Goal: Book appointment/travel/reservation

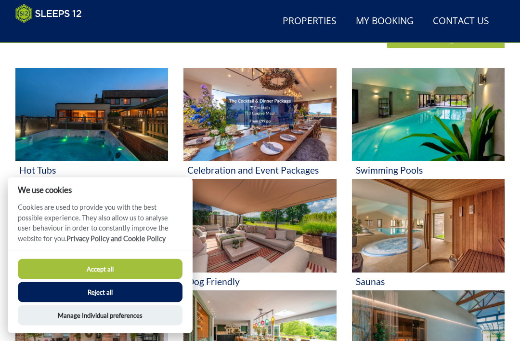
click at [157, 302] on button "Reject all" at bounding box center [100, 292] width 165 height 20
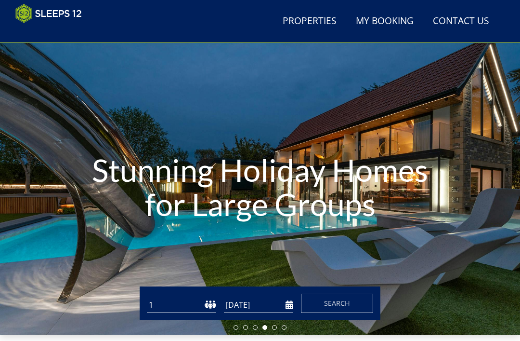
scroll to position [21, 0]
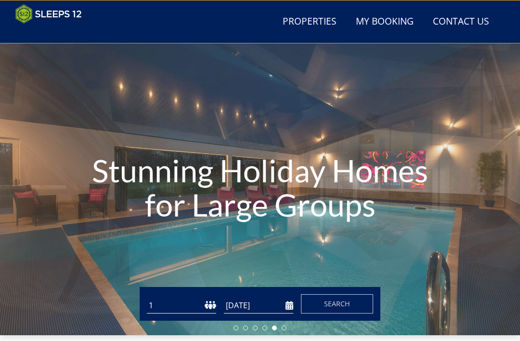
click at [186, 305] on select "1 2 3 4 5 6 7 8 9 10 11 12 13 14 15 16 17 18 19 20 21 22 23 24 25 26 27 28 29 3…" at bounding box center [181, 305] width 69 height 16
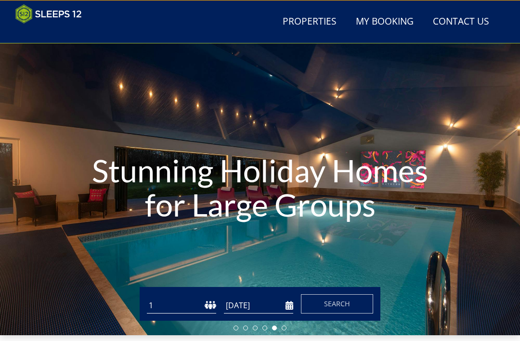
select select "10"
click at [257, 307] on input "[DATE]" at bounding box center [258, 305] width 69 height 16
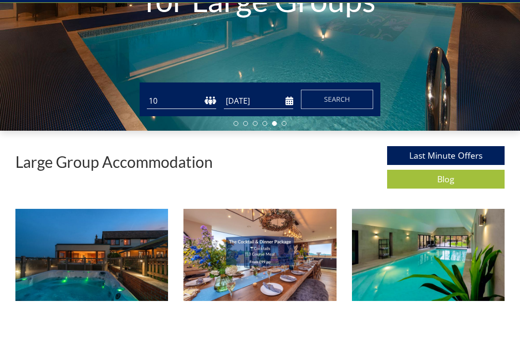
scroll to position [185, 0]
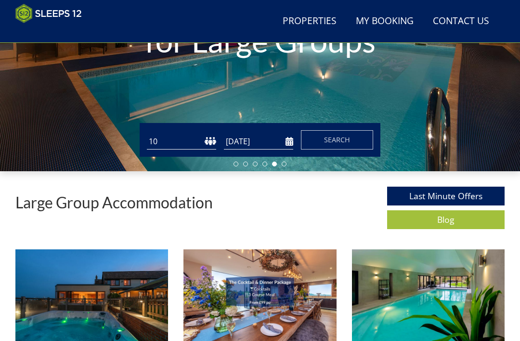
click at [284, 141] on input "26/09/2025" at bounding box center [258, 141] width 69 height 16
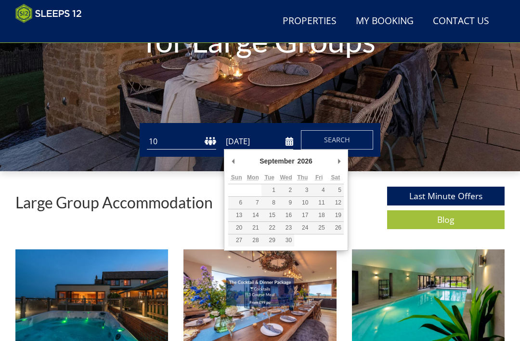
type input "11/09/2026"
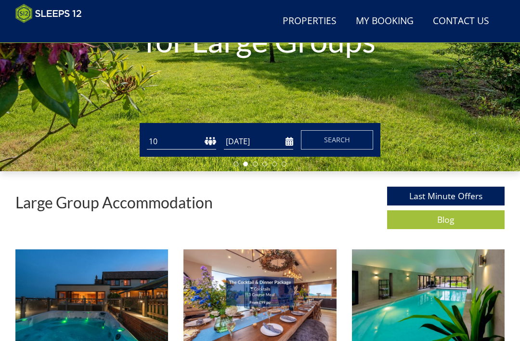
click at [357, 141] on button "Search" at bounding box center [337, 139] width 72 height 19
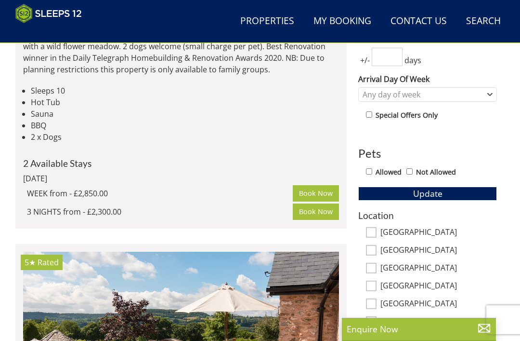
scroll to position [419, 0]
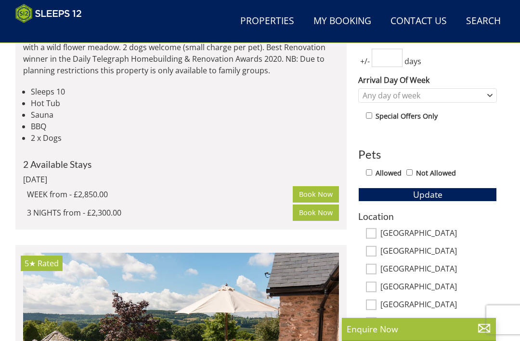
click at [171, 13] on link "[GEOGRAPHIC_DATA]" at bounding box center [214, 5] width 123 height 14
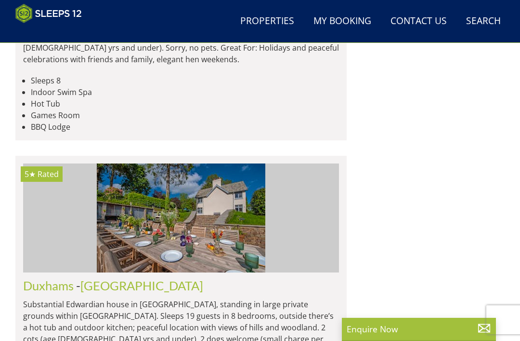
scroll to position [1152, 0]
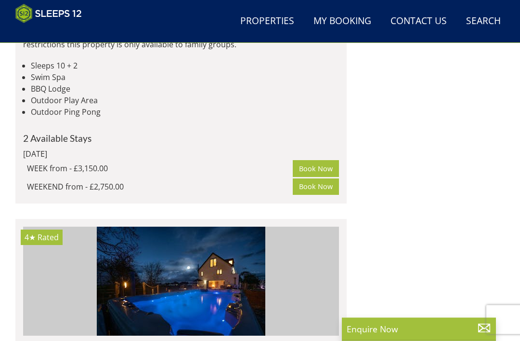
scroll to position [2095, 0]
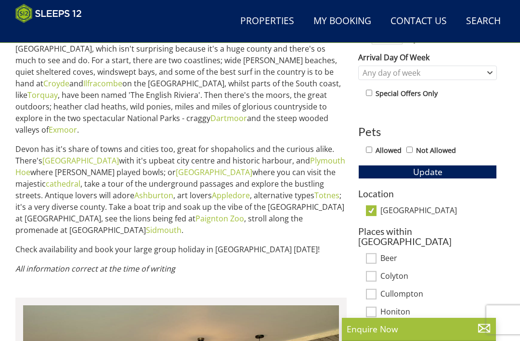
scroll to position [443, 0]
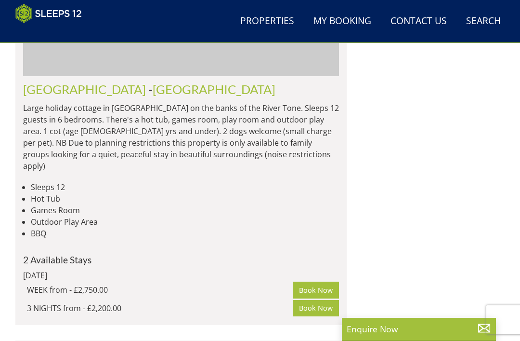
scroll to position [1896, 0]
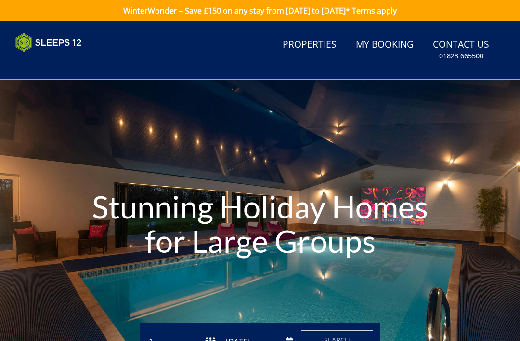
click at [308, 54] on link "Properties" at bounding box center [310, 45] width 62 height 22
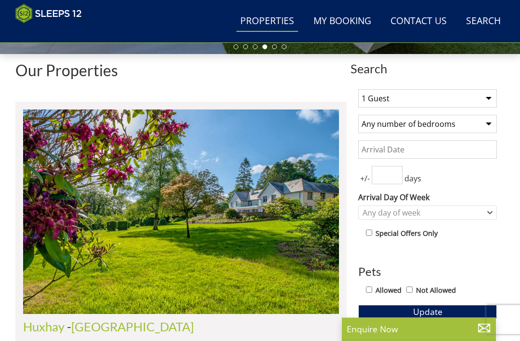
scroll to position [301, 0]
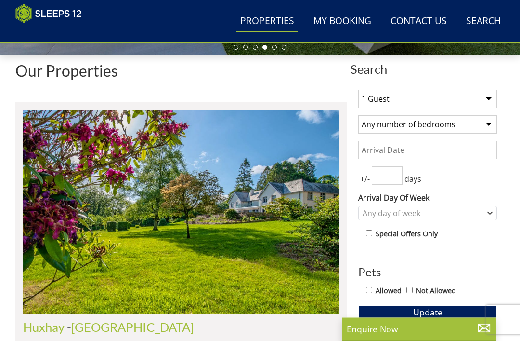
click at [491, 96] on select "1 Guest 2 Guests 3 Guests 4 Guests 5 Guests 6 Guests 7 Guests 8 Guests 9 Guests…" at bounding box center [428, 99] width 139 height 18
select select "10"
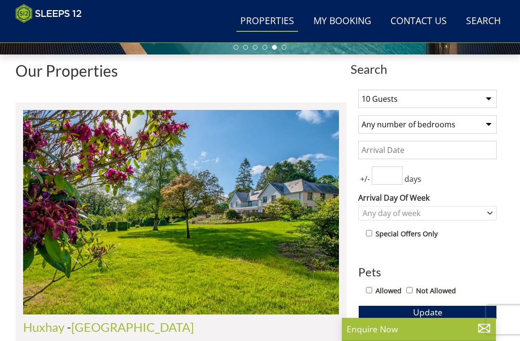
click at [490, 126] on select "Any number of bedrooms 4 Bedrooms 5 Bedrooms 6 Bedrooms 7 Bedrooms 8 Bedrooms 9…" at bounding box center [428, 124] width 139 height 18
select select "5"
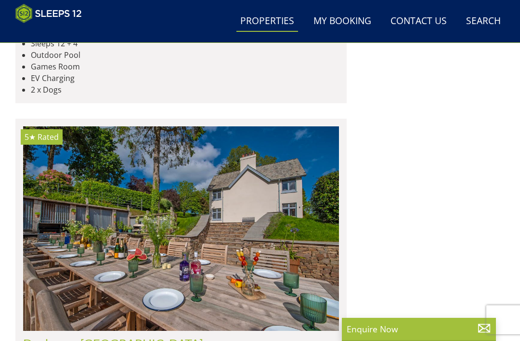
scroll to position [1421, 0]
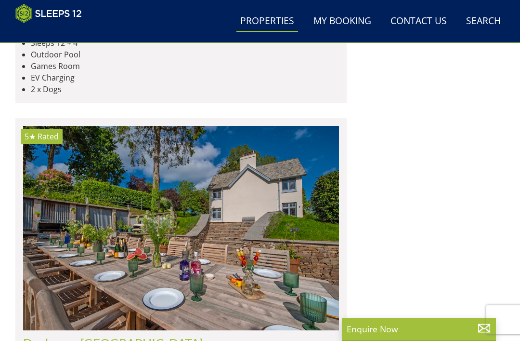
click at [493, 20] on link "Search Check Availability" at bounding box center [484, 22] width 42 height 22
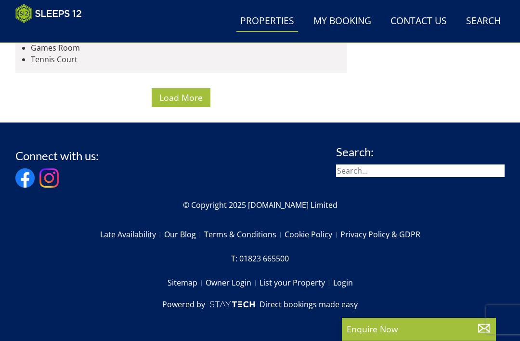
scroll to position [7652, 0]
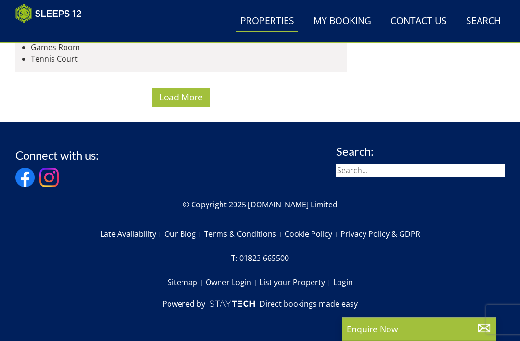
click at [193, 103] on span "Load More" at bounding box center [180, 98] width 43 height 12
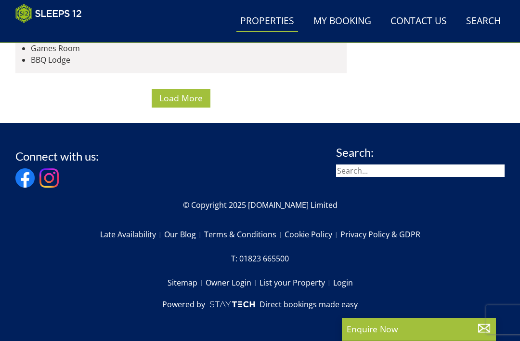
scroll to position [8481, 0]
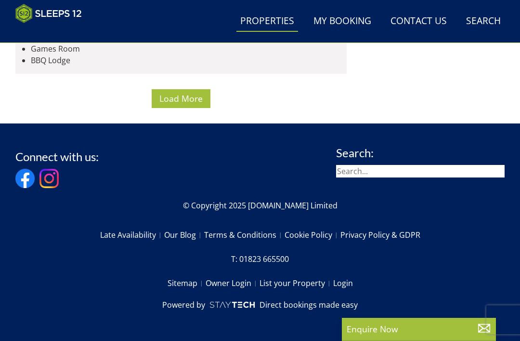
click at [491, 25] on link "Search Check Availability" at bounding box center [484, 22] width 42 height 22
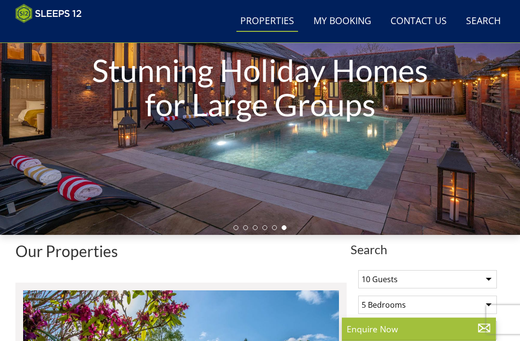
scroll to position [120, 0]
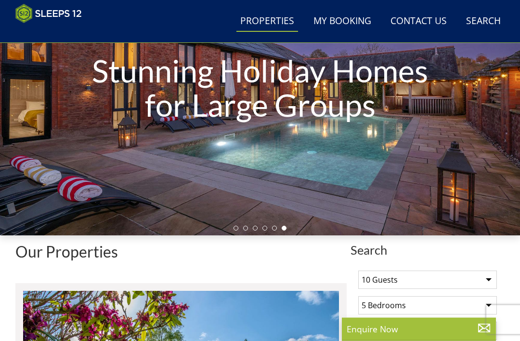
click at [377, 252] on span "Search" at bounding box center [428, 249] width 154 height 13
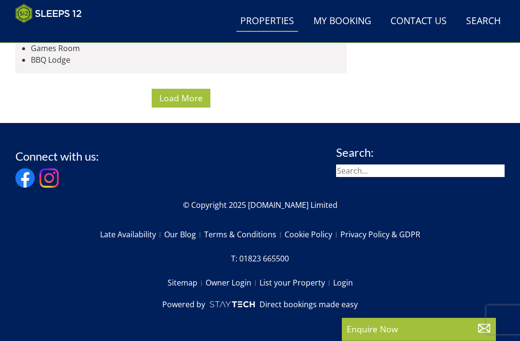
scroll to position [15374, 0]
click at [197, 104] on span "Load More" at bounding box center [180, 98] width 43 height 12
click at [366, 177] on input "search" at bounding box center [420, 170] width 169 height 13
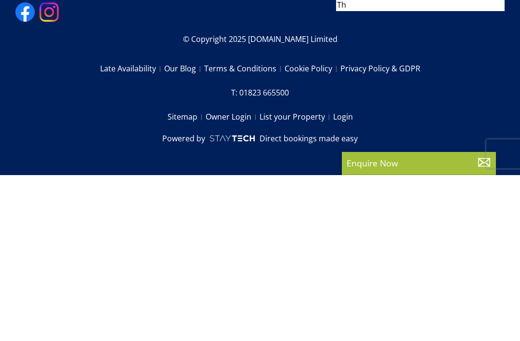
scroll to position [19774, 0]
type input "Thorncombe"
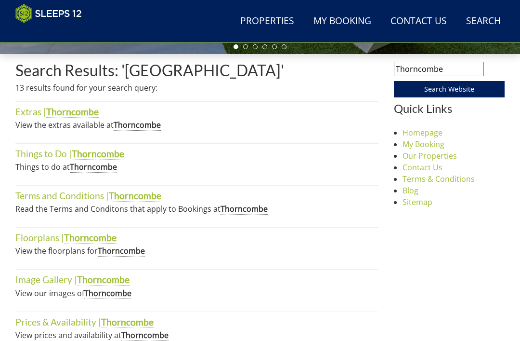
scroll to position [302, 0]
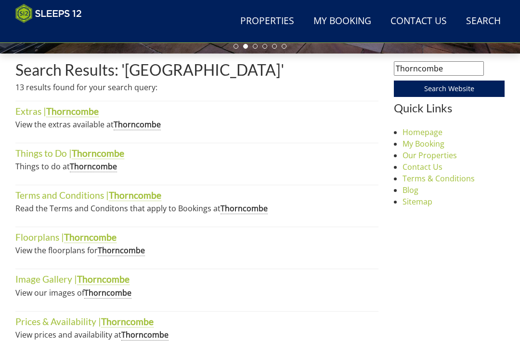
click at [289, 307] on li "Image Gallery | Thorncombe View our images of [GEOGRAPHIC_DATA]" at bounding box center [196, 292] width 363 height 37
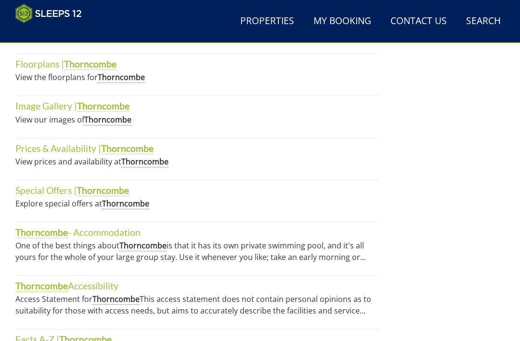
scroll to position [476, 0]
click at [70, 236] on link "Thorncombe - Accommodation" at bounding box center [77, 232] width 125 height 12
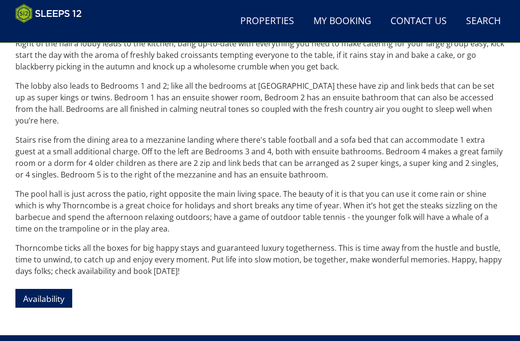
scroll to position [684, 0]
click at [59, 289] on link "Availability" at bounding box center [43, 298] width 57 height 19
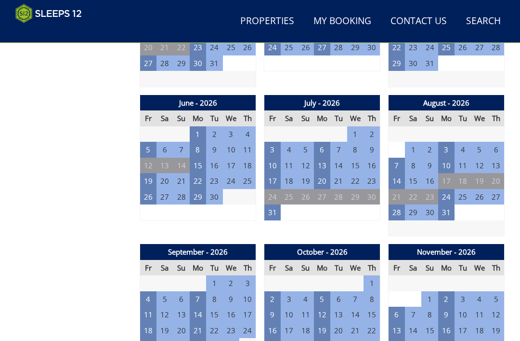
scroll to position [767, 0]
click at [150, 306] on td "11" at bounding box center [148, 314] width 16 height 16
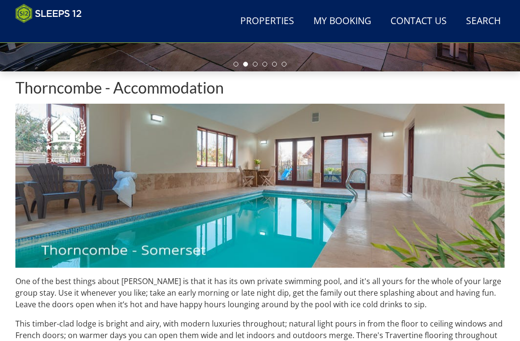
scroll to position [284, 0]
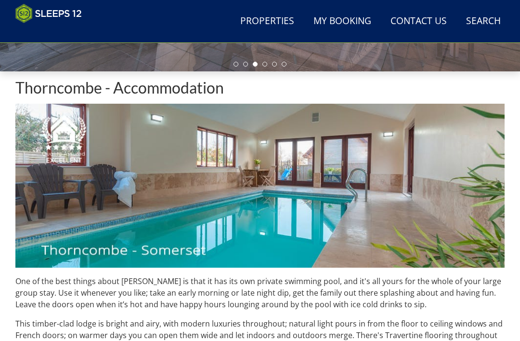
click at [493, 176] on img at bounding box center [260, 186] width 490 height 164
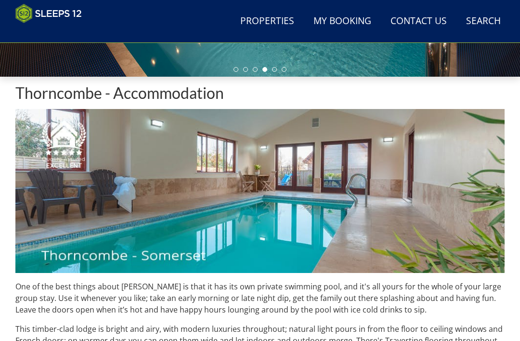
scroll to position [279, 0]
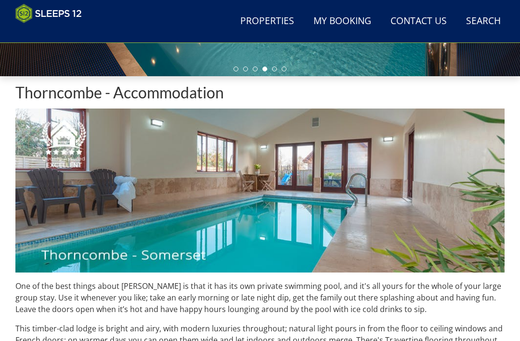
click at [190, 195] on img at bounding box center [260, 190] width 490 height 164
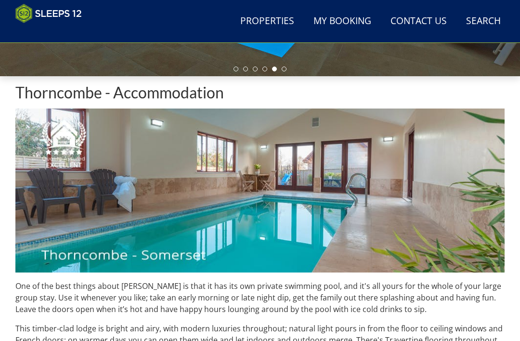
click at [187, 101] on h1 "Thorncombe - Accommodation" at bounding box center [260, 92] width 490 height 17
click at [205, 98] on h1 "Thorncombe - Accommodation" at bounding box center [260, 92] width 490 height 17
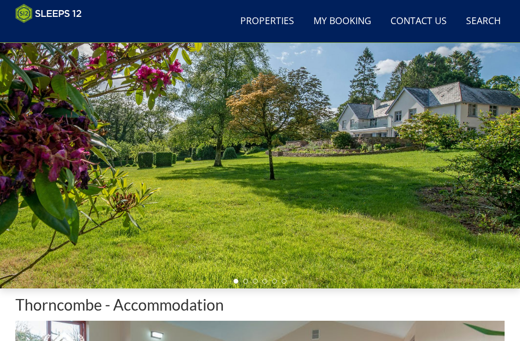
scroll to position [67, 0]
click at [491, 148] on div at bounding box center [260, 143] width 520 height 292
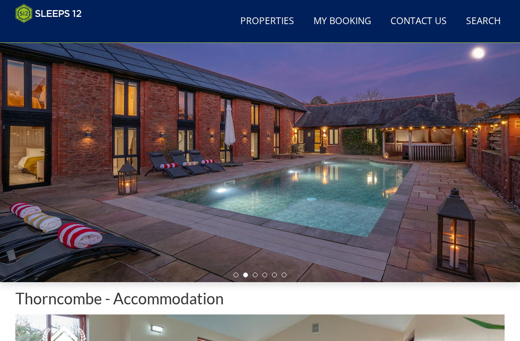
scroll to position [72, 0]
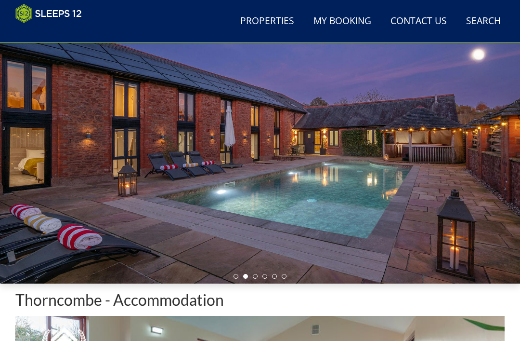
click at [291, 26] on link "Properties" at bounding box center [268, 22] width 62 height 22
select select "10"
select select "5"
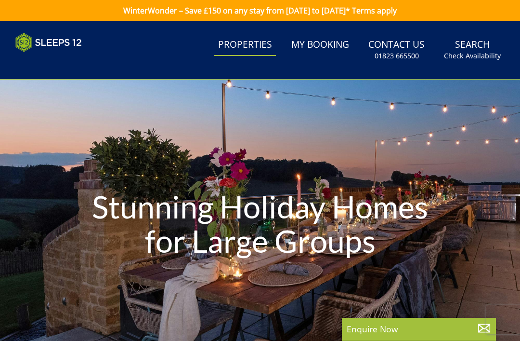
scroll to position [0, 17386]
